Goal: Find contact information: Find contact information

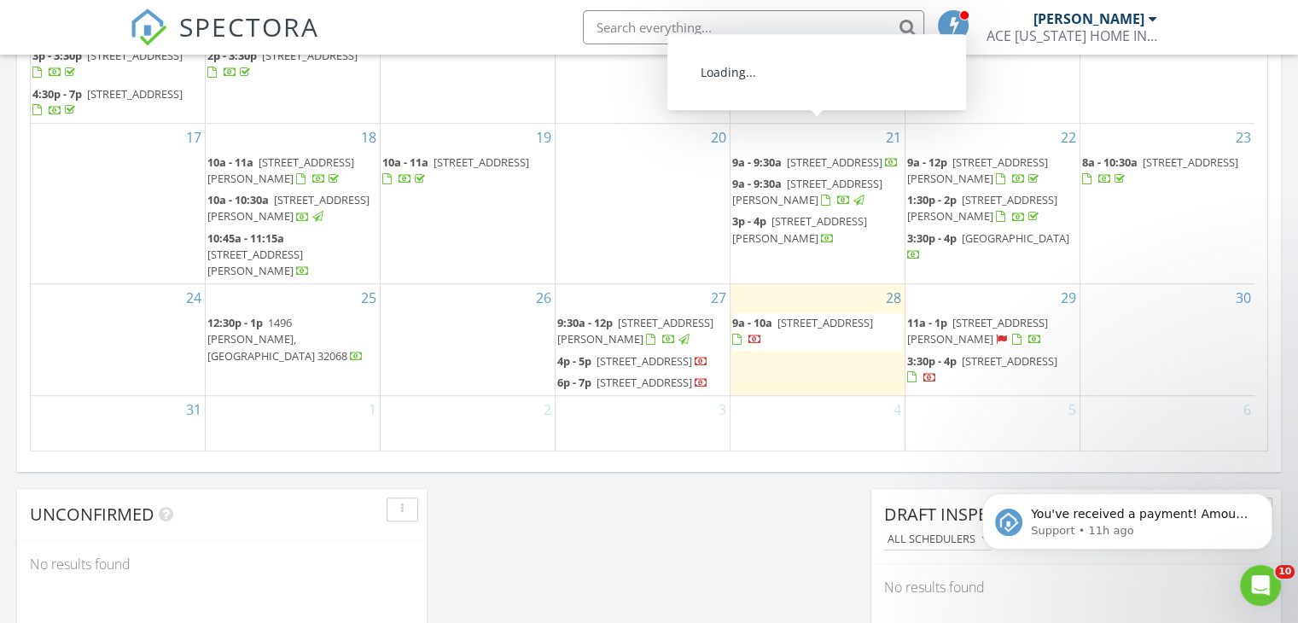
scroll to position [1116, 0]
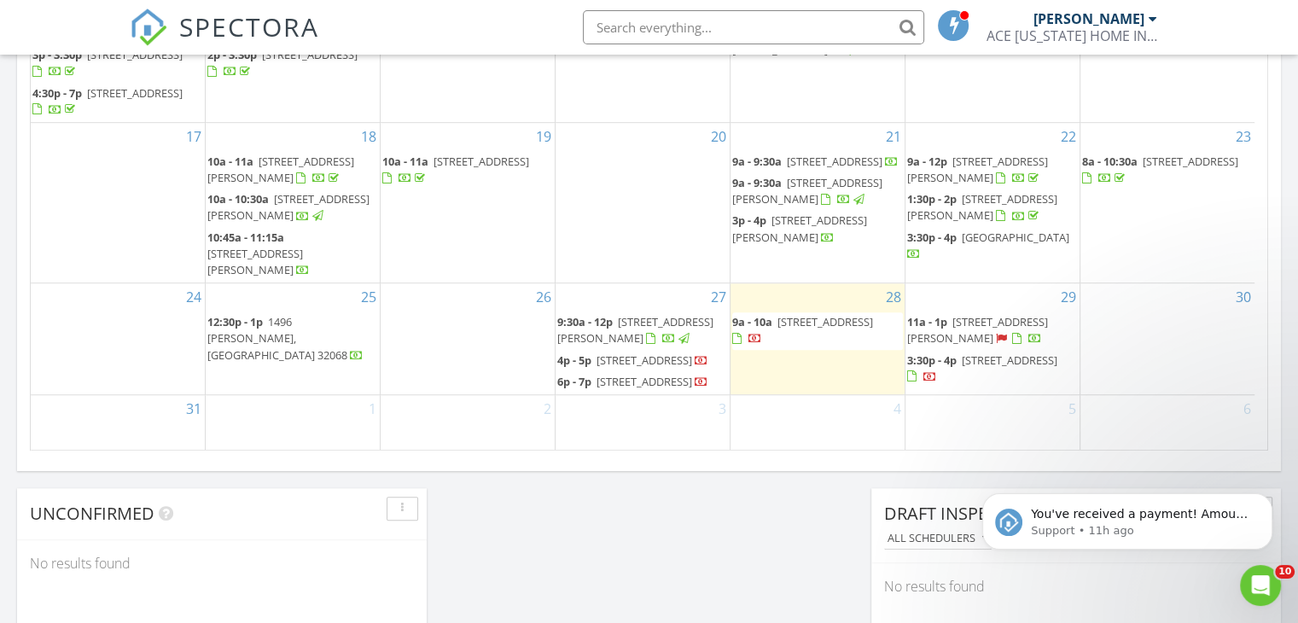
click at [808, 314] on span "2241 S Mimosa Ave, Middleburg 32068" at bounding box center [825, 321] width 96 height 15
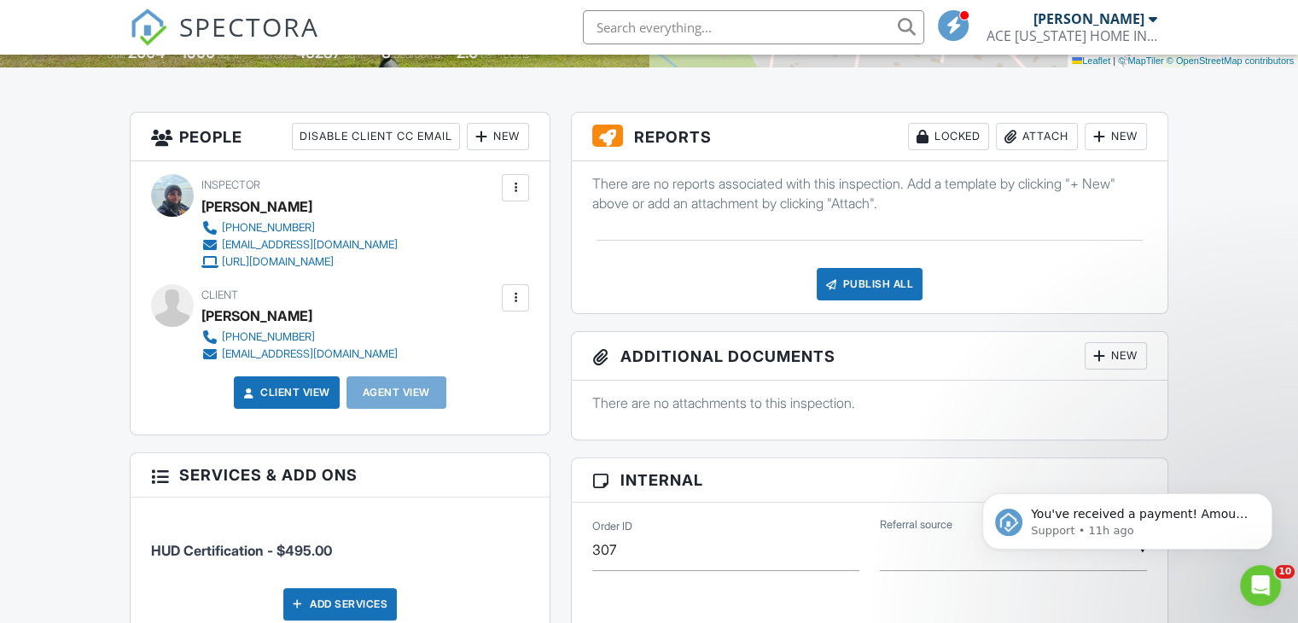
scroll to position [389, 0]
drag, startPoint x: 352, startPoint y: 349, endPoint x: 222, endPoint y: 359, distance: 130.1
click at [222, 359] on div "Client [PERSON_NAME] [PHONE_NUMBER] [EMAIL_ADDRESS][DOMAIN_NAME]" at bounding box center [340, 322] width 278 height 79
copy div "[EMAIL_ADDRESS][DOMAIN_NAME]"
click at [311, 334] on link "[PHONE_NUMBER]" at bounding box center [299, 336] width 196 height 17
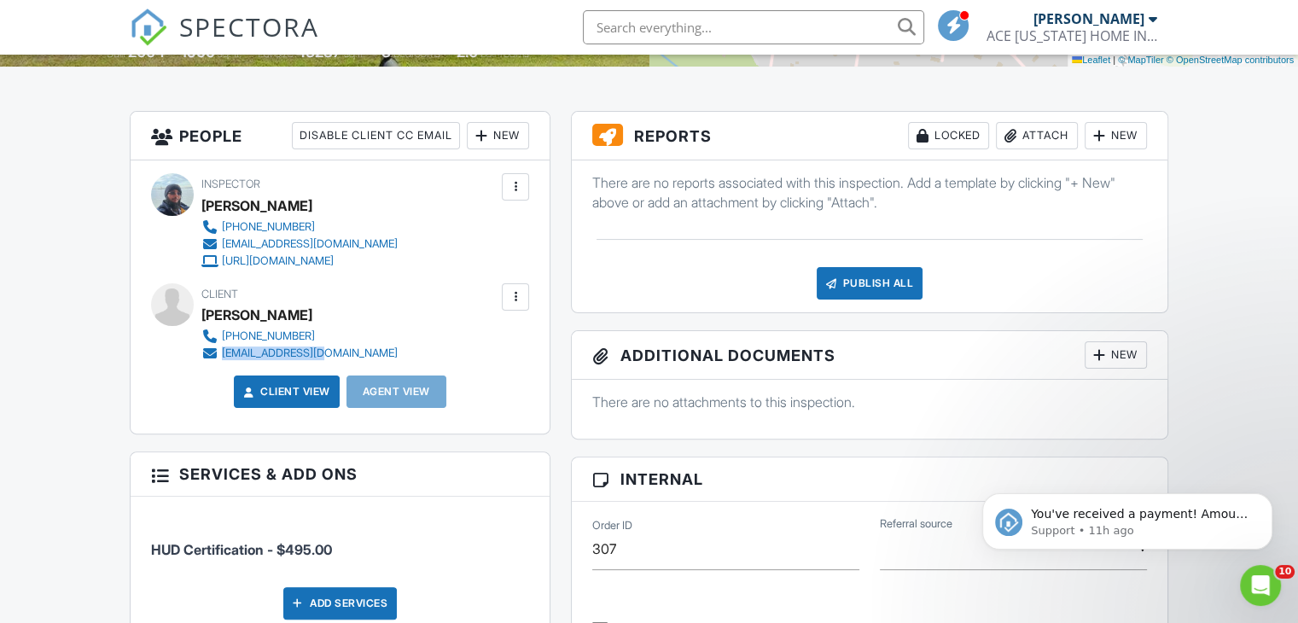
drag, startPoint x: 361, startPoint y: 327, endPoint x: 300, endPoint y: 333, distance: 60.9
click at [300, 333] on div "Client [PERSON_NAME] [PHONE_NUMBER] [EMAIL_ADDRESS][DOMAIN_NAME]" at bounding box center [340, 322] width 278 height 79
copy div "[PHONE_NUMBER]"
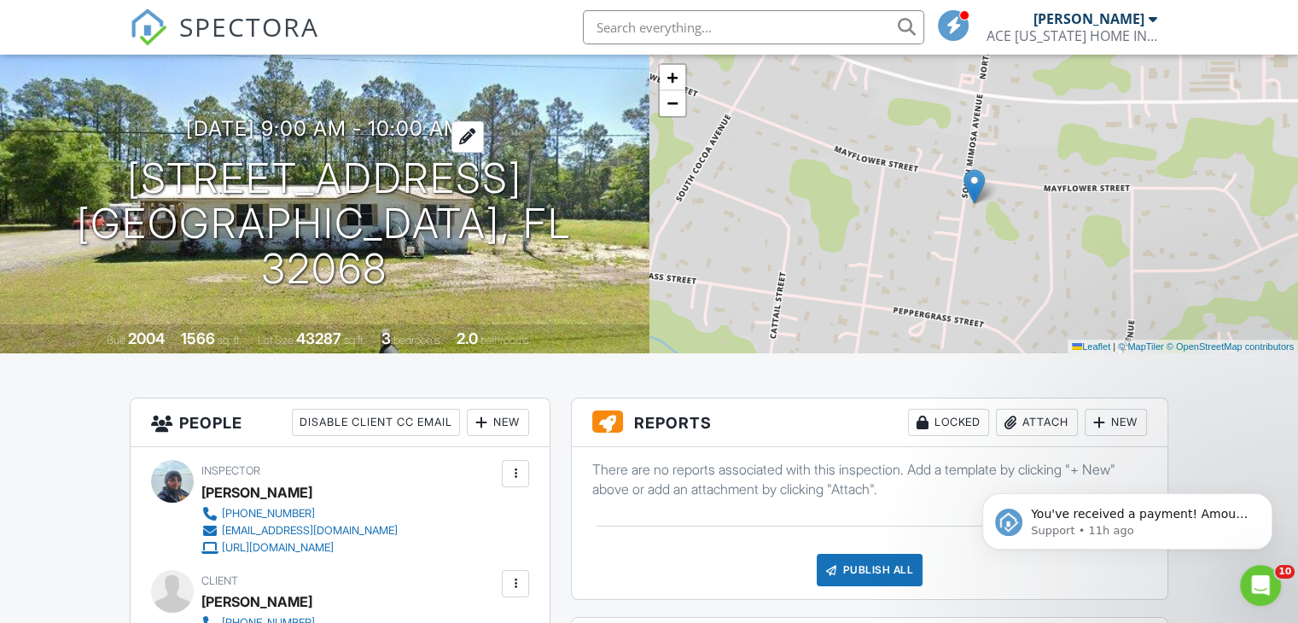
scroll to position [106, 0]
